Goal: Book appointment/travel/reservation

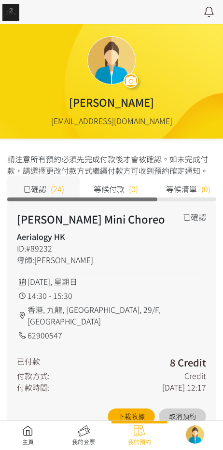
click at [32, 426] on link at bounding box center [28, 435] width 56 height 21
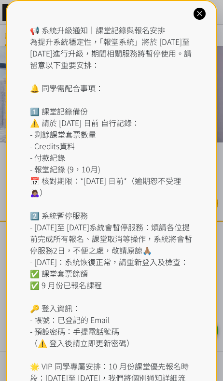
click at [110, 32] on div "📢 系統升級通知｜課堂記錄與報名安排 為提升系統穩定性，「報堂系統」將於 [DATE]至 [DATE]進行升級，期間相關服務將暫停使用。請留意以下重要安排： …" at bounding box center [112, 221] width 164 height 394
click at [199, 13] on icon at bounding box center [199, 13] width 9 height 9
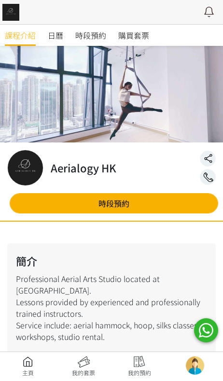
click at [93, 45] on link "時段預約" at bounding box center [90, 35] width 31 height 21
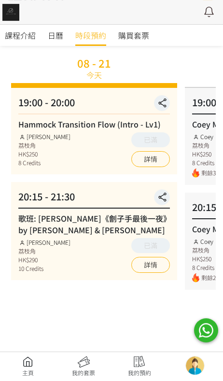
scroll to position [66, 0]
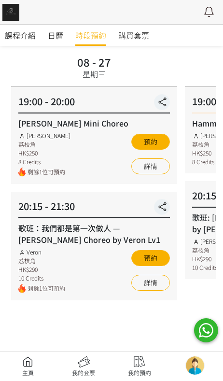
click at [152, 290] on link "詳情" at bounding box center [150, 283] width 39 height 16
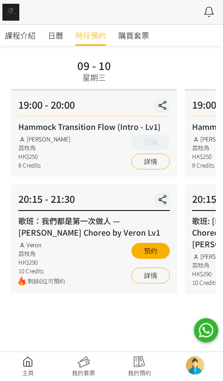
scroll to position [63, 0]
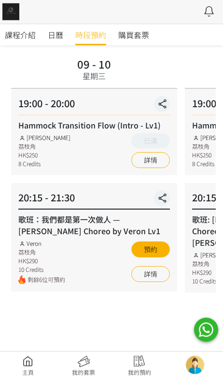
click at [153, 274] on link "詳情" at bounding box center [150, 275] width 39 height 16
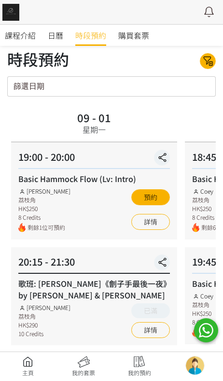
scroll to position [0, 0]
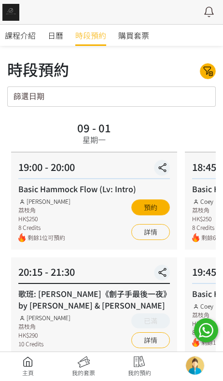
click at [163, 206] on button "預約" at bounding box center [150, 207] width 39 height 16
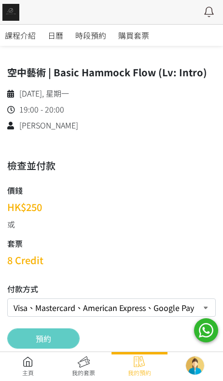
click at [131, 316] on select "Visa、Mastercard、American Express、Google Pay 、Apple Pay Credit 套票 (餘額 108 Credit…" at bounding box center [111, 307] width 209 height 18
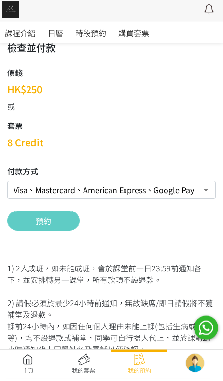
select select "credit"
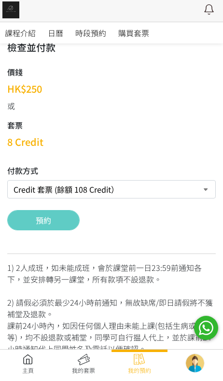
click at [72, 226] on button "預約" at bounding box center [43, 222] width 72 height 20
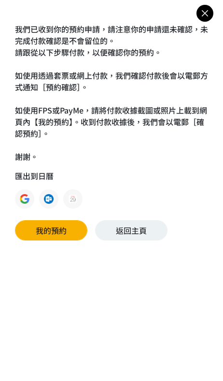
click at [141, 234] on link "返回主頁" at bounding box center [131, 230] width 72 height 20
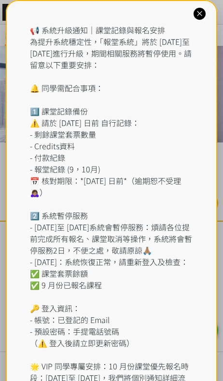
click at [196, 16] on icon at bounding box center [199, 13] width 9 height 9
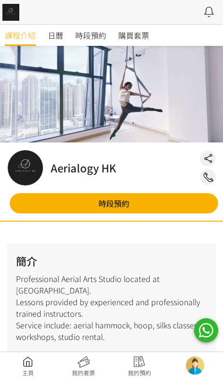
click at [92, 35] on span "時段預約" at bounding box center [90, 35] width 31 height 12
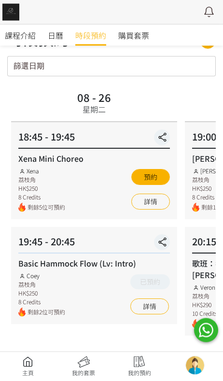
scroll to position [31, 0]
